Goal: Task Accomplishment & Management: Use online tool/utility

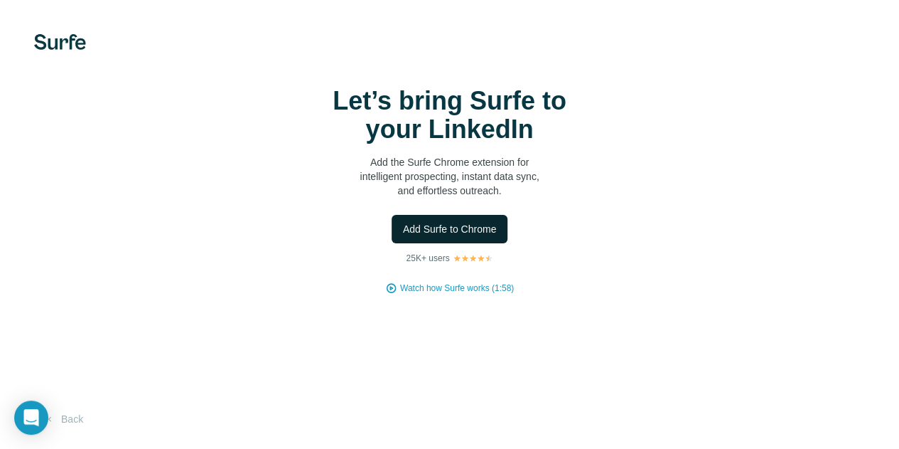
click at [403, 236] on span "Add Surfe to Chrome" at bounding box center [450, 229] width 94 height 14
